Goal: Task Accomplishment & Management: Use online tool/utility

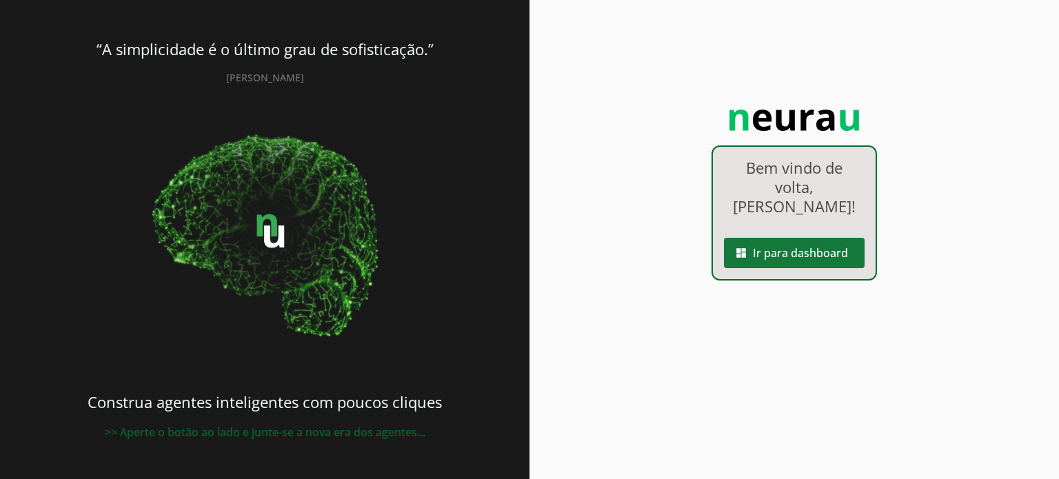
click at [799, 236] on span at bounding box center [794, 252] width 141 height 33
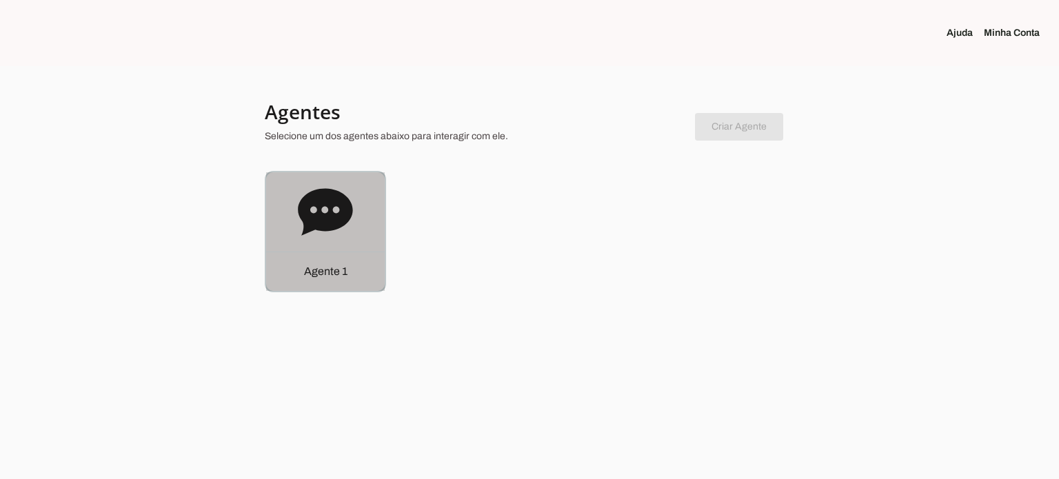
click at [334, 199] on icon at bounding box center [325, 211] width 54 height 47
